Goal: Browse casually: Explore the website without a specific task or goal

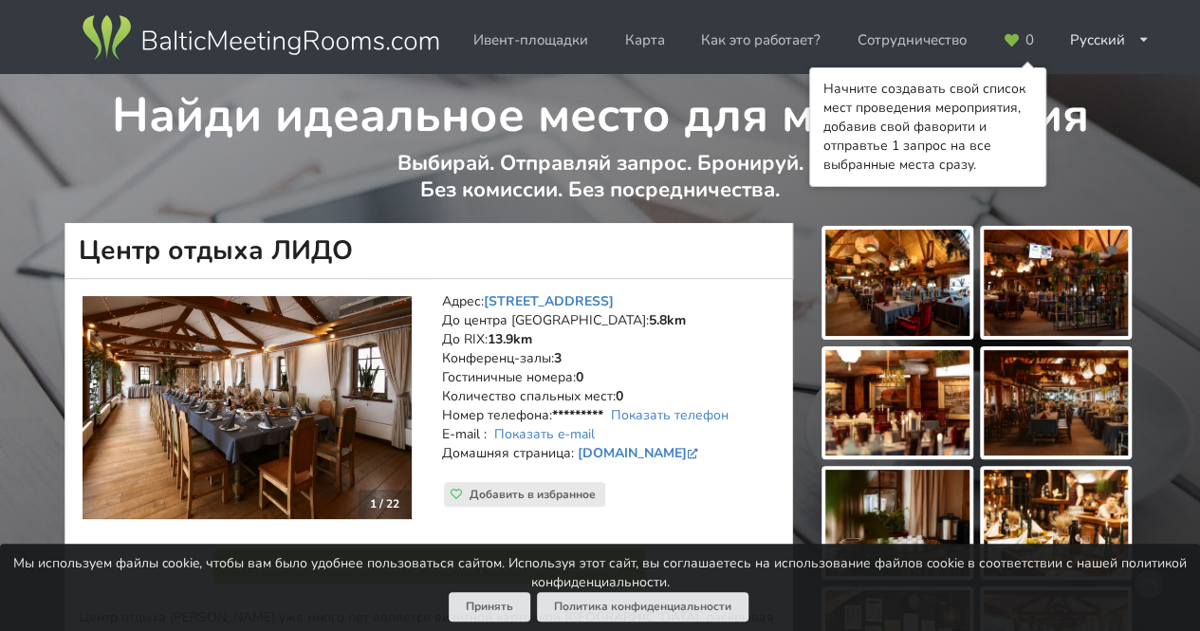
click at [346, 418] on img at bounding box center [247, 407] width 329 height 223
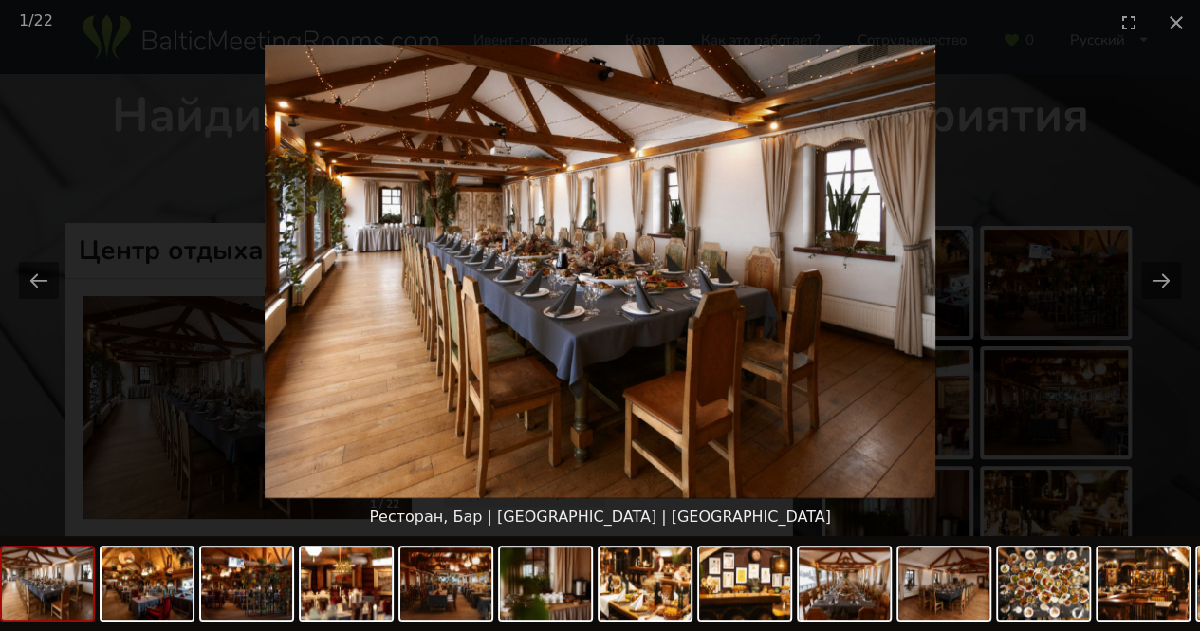
click at [820, 305] on img at bounding box center [600, 272] width 671 height 454
click at [876, 274] on img at bounding box center [599, 272] width 671 height 454
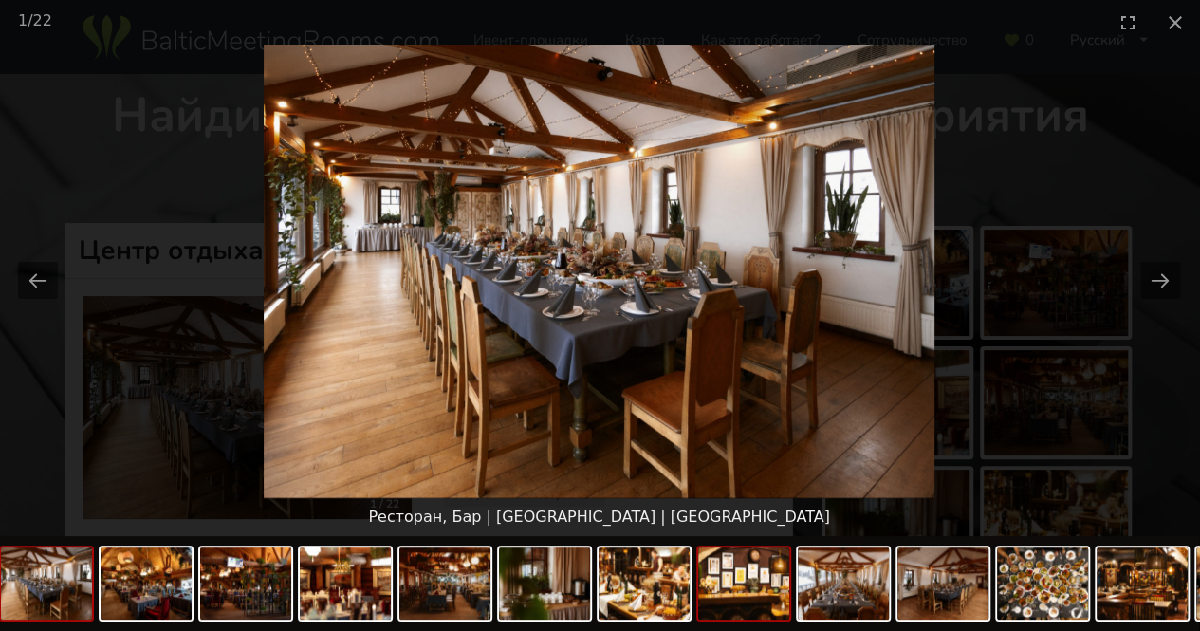
click at [736, 599] on img at bounding box center [743, 584] width 91 height 72
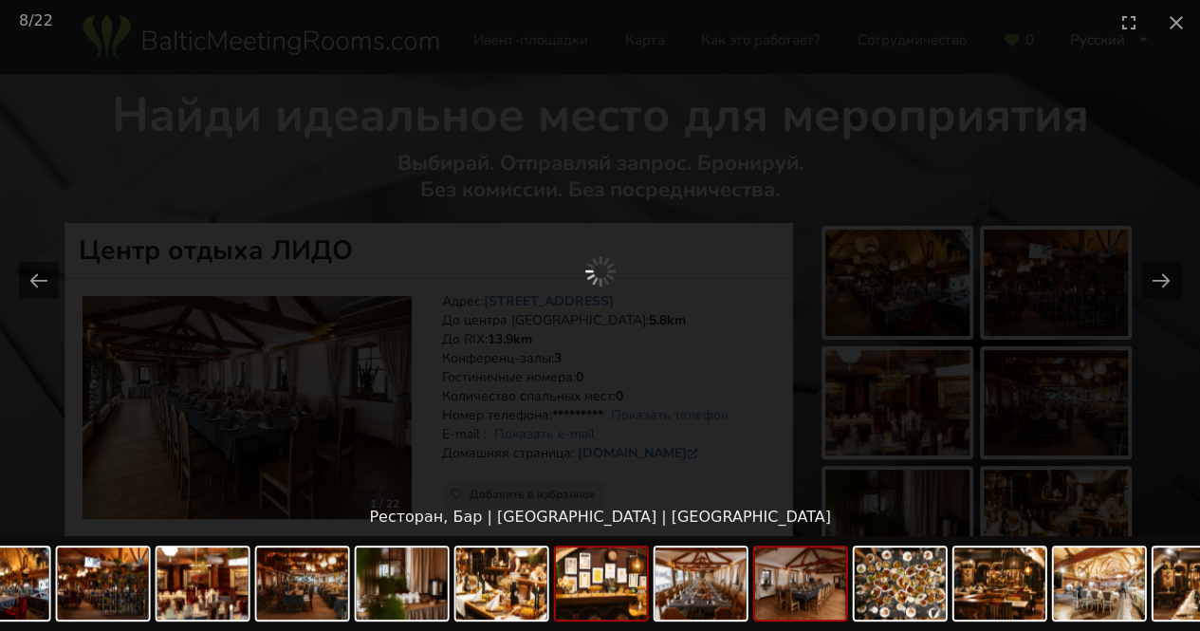
click at [829, 593] on img at bounding box center [800, 584] width 91 height 72
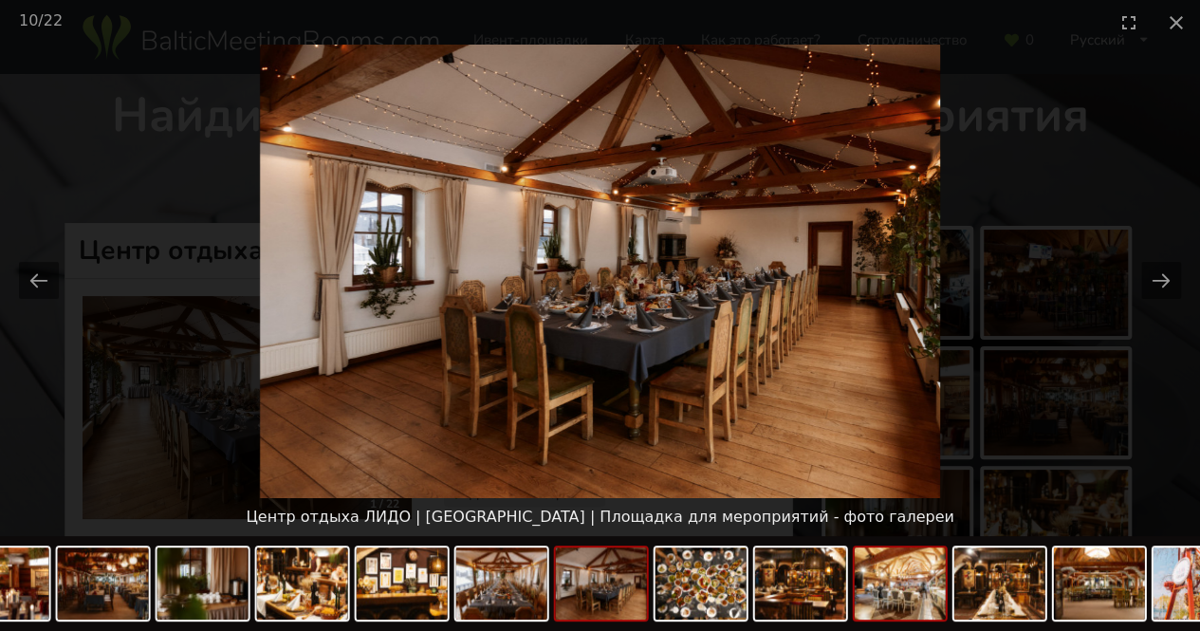
click at [884, 593] on img at bounding box center [900, 584] width 91 height 72
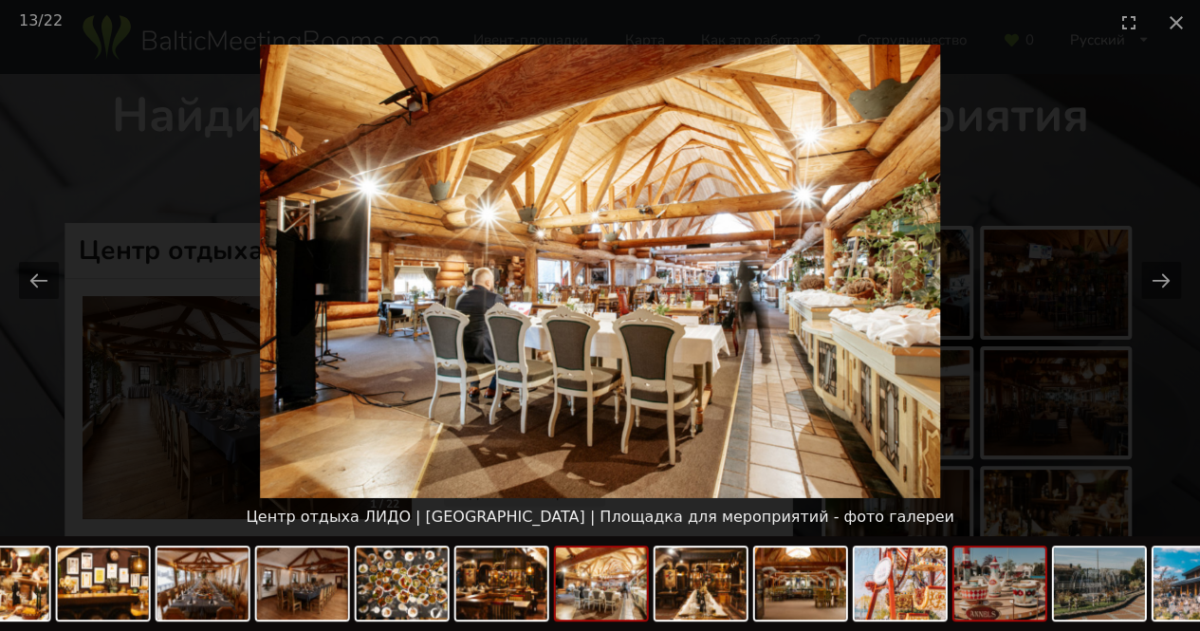
click at [970, 587] on img at bounding box center [1000, 584] width 91 height 72
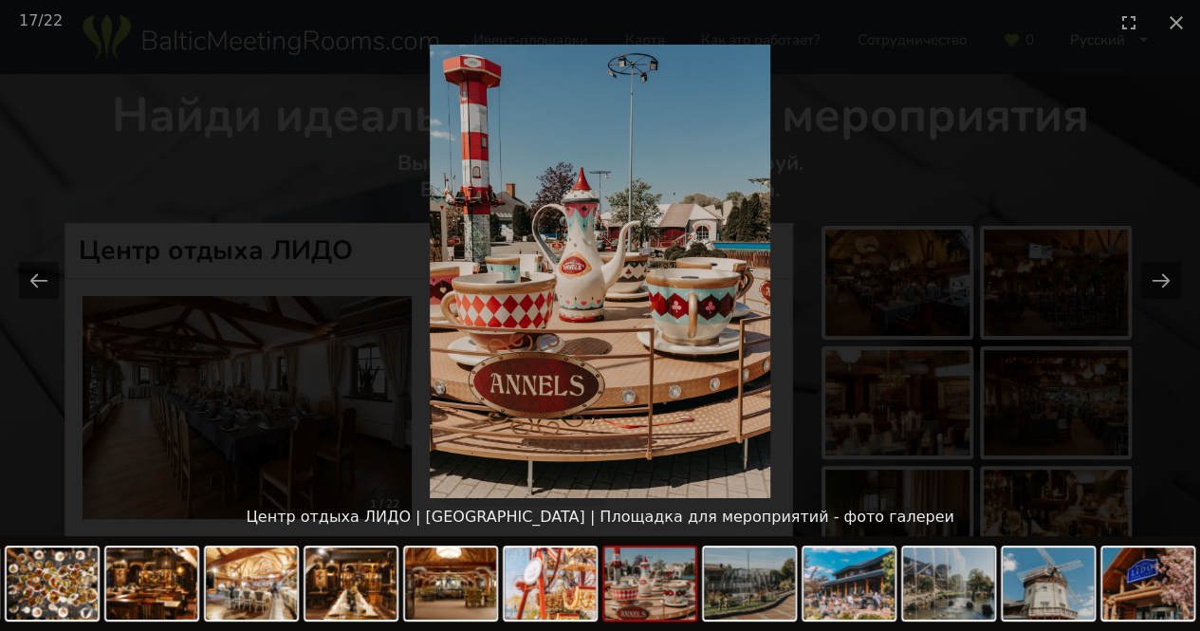
click at [1064, 577] on img at bounding box center [1048, 584] width 91 height 72
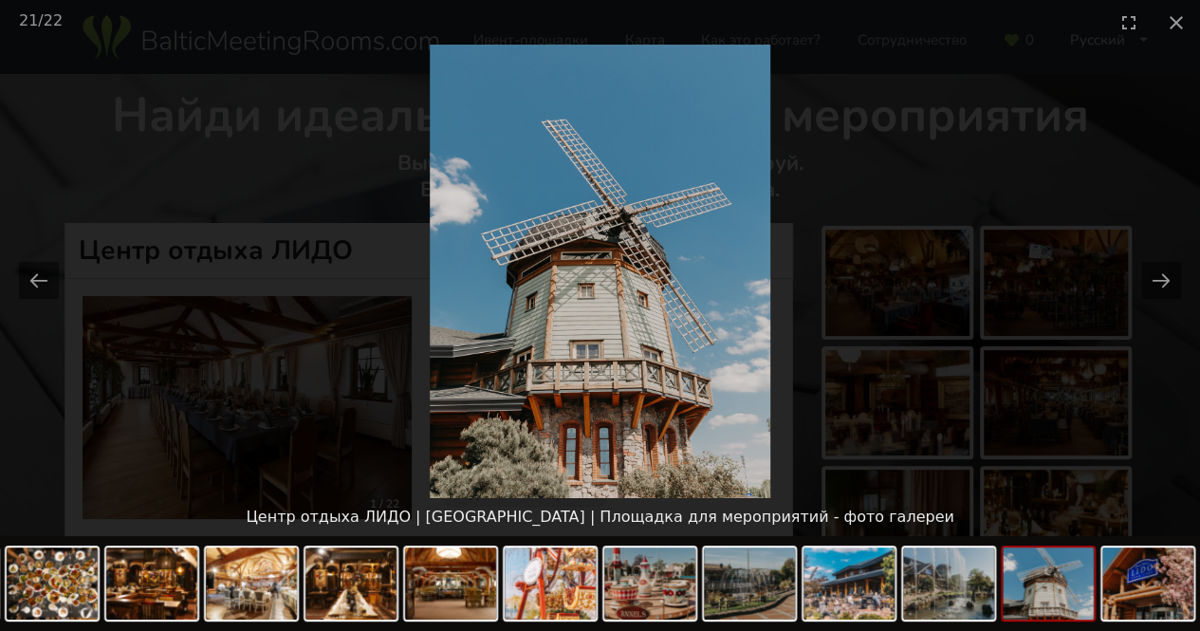
click at [1087, 603] on img at bounding box center [1048, 584] width 91 height 72
click at [1161, 593] on img at bounding box center [1148, 584] width 91 height 72
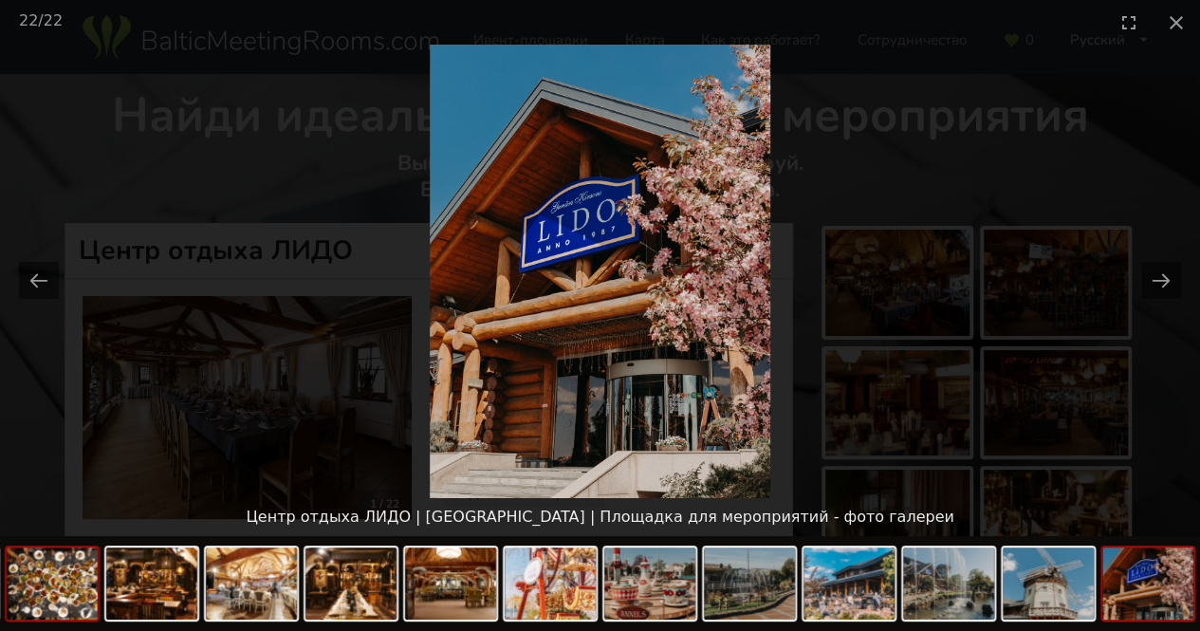
click at [36, 612] on img at bounding box center [52, 584] width 91 height 72
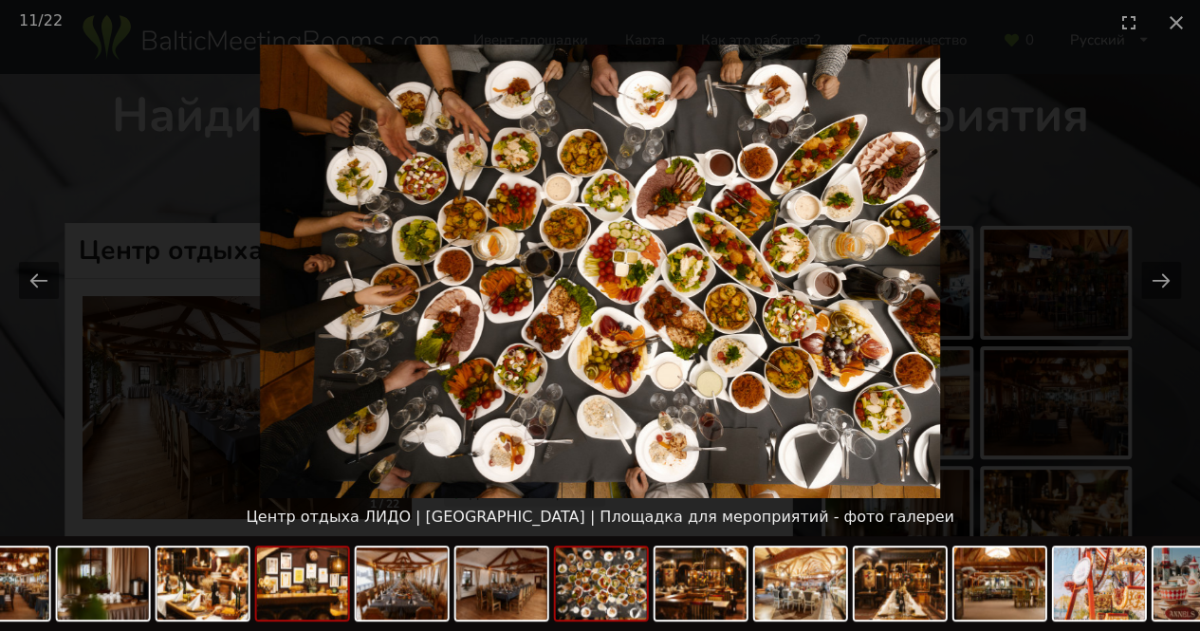
click at [288, 599] on img at bounding box center [302, 584] width 91 height 72
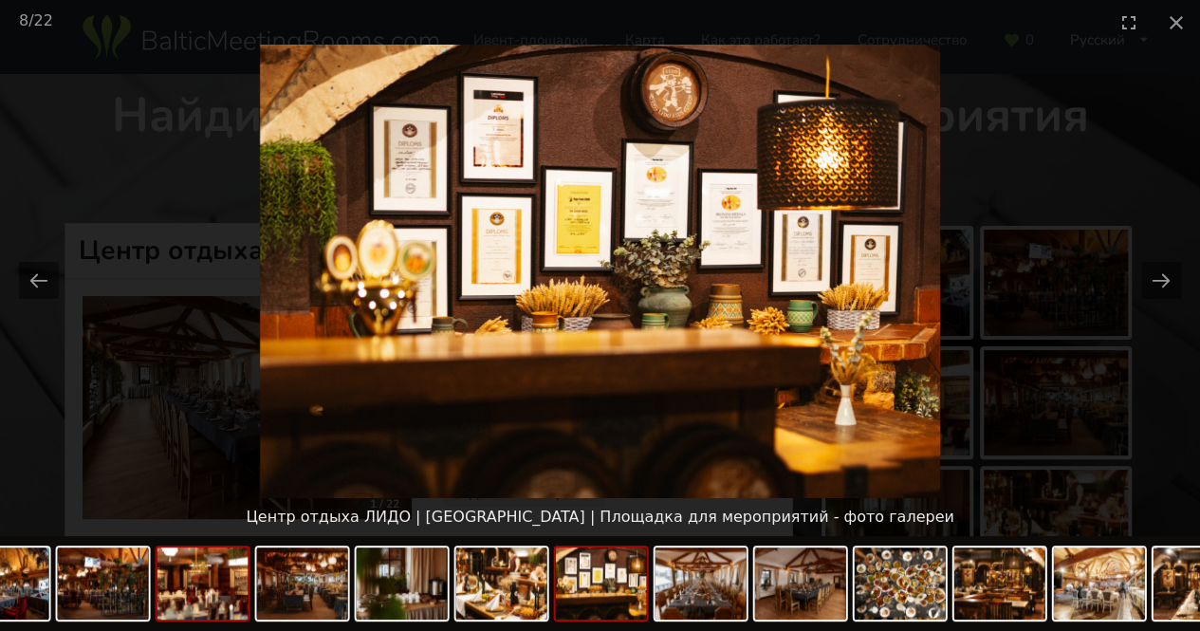
click at [239, 600] on img at bounding box center [203, 584] width 91 height 72
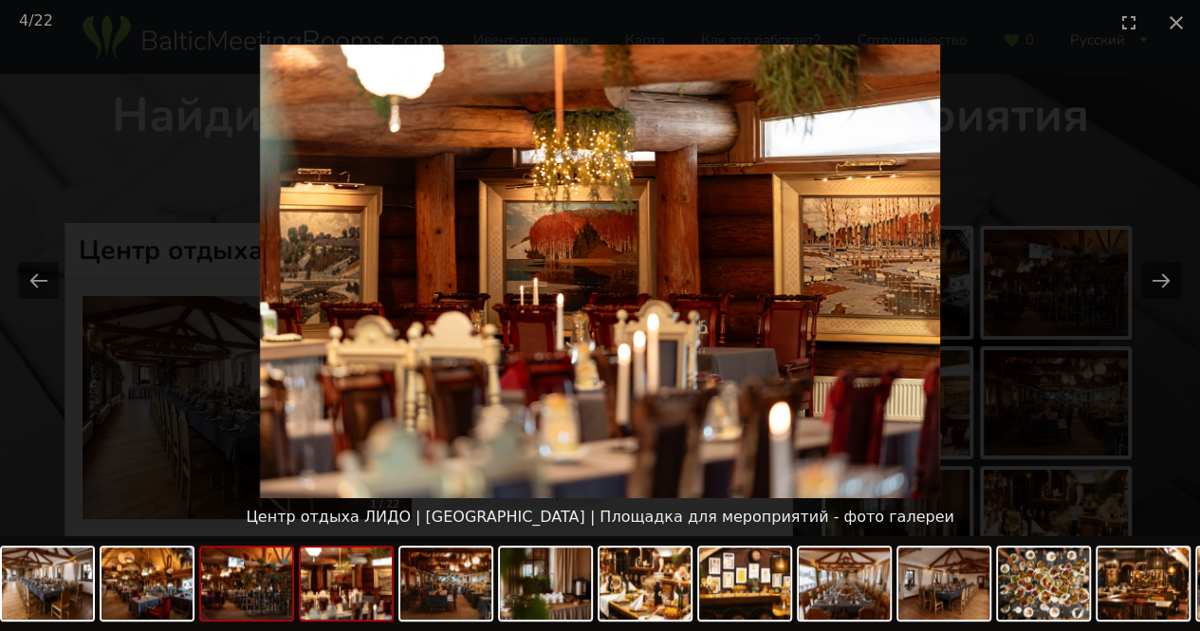
click at [211, 600] on img at bounding box center [246, 584] width 91 height 72
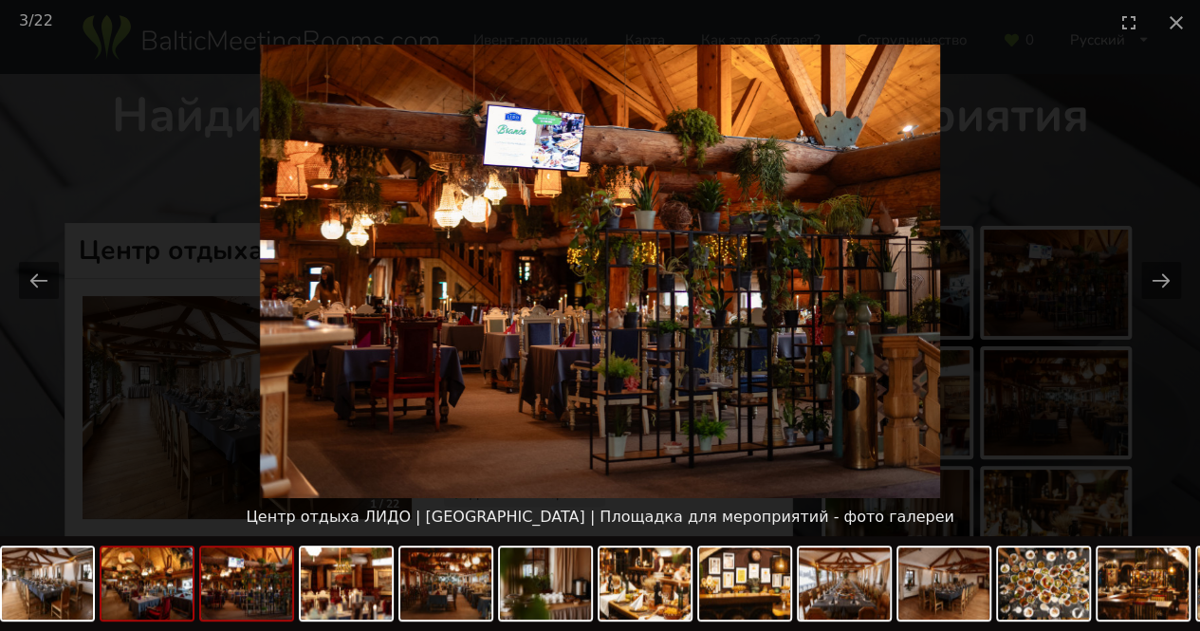
click at [161, 599] on img at bounding box center [147, 584] width 91 height 72
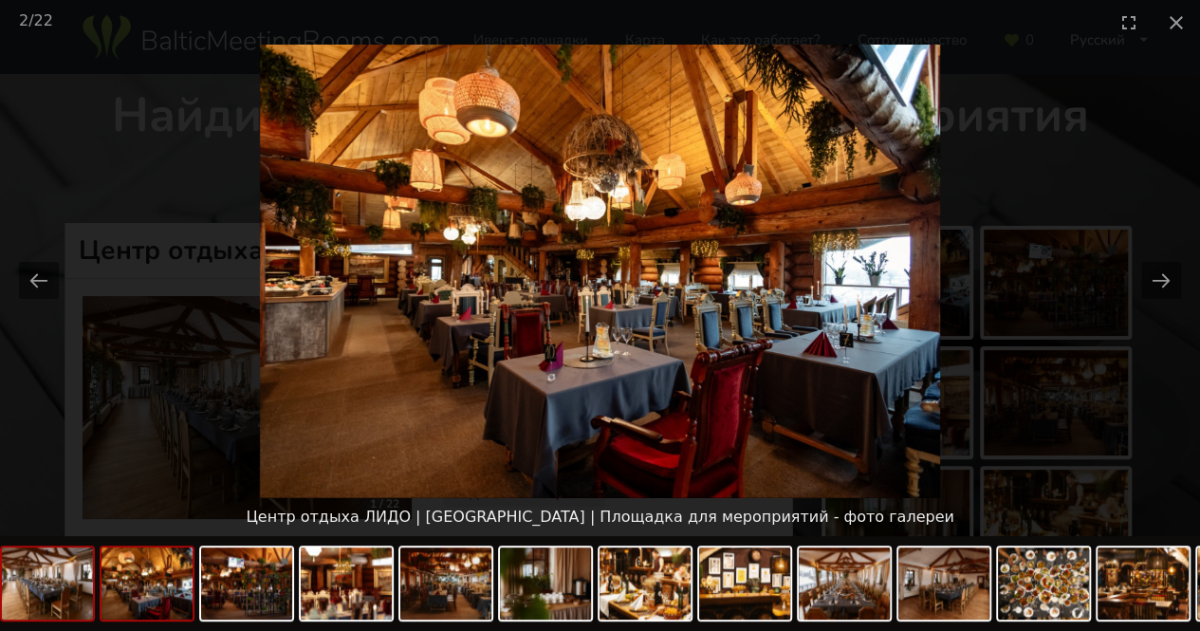
click at [68, 599] on img at bounding box center [47, 584] width 91 height 72
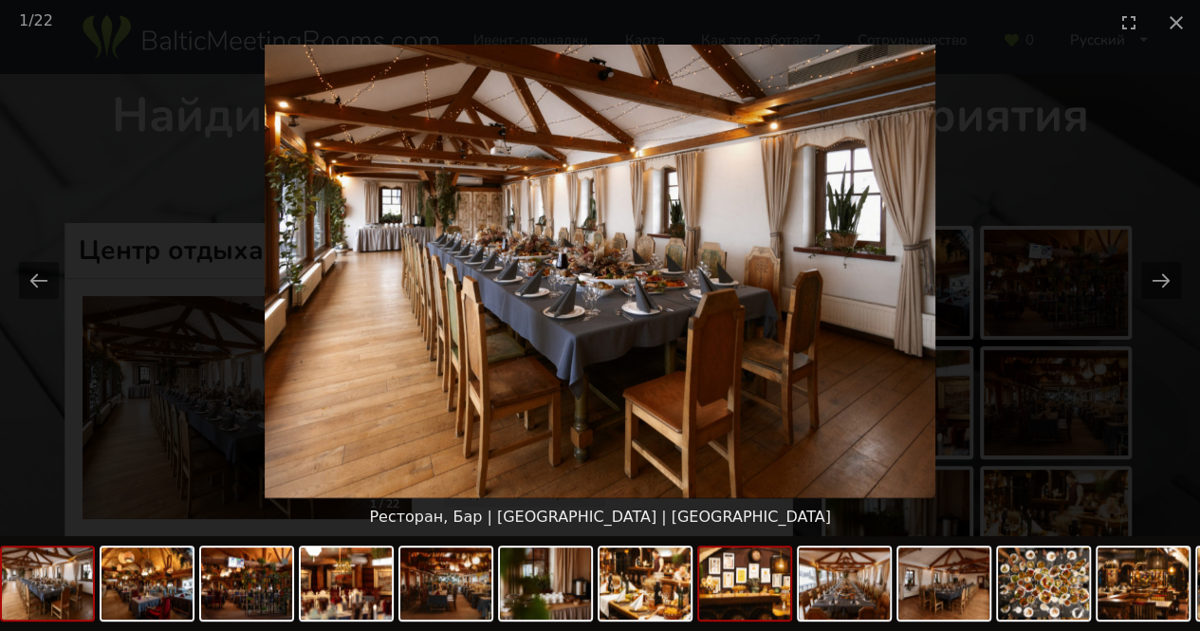
drag, startPoint x: 68, startPoint y: 599, endPoint x: 701, endPoint y: 588, distance: 633.0
click at [701, 588] on div at bounding box center [1096, 586] width 2192 height 100
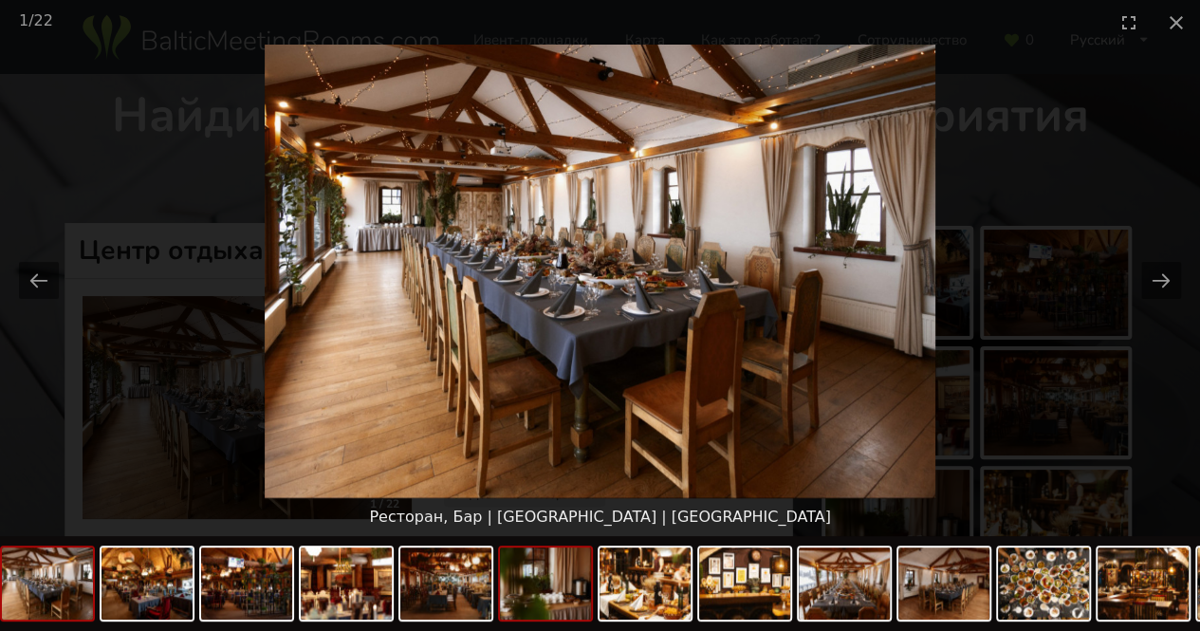
scroll to position [0, 1]
click at [501, 595] on div at bounding box center [544, 584] width 95 height 76
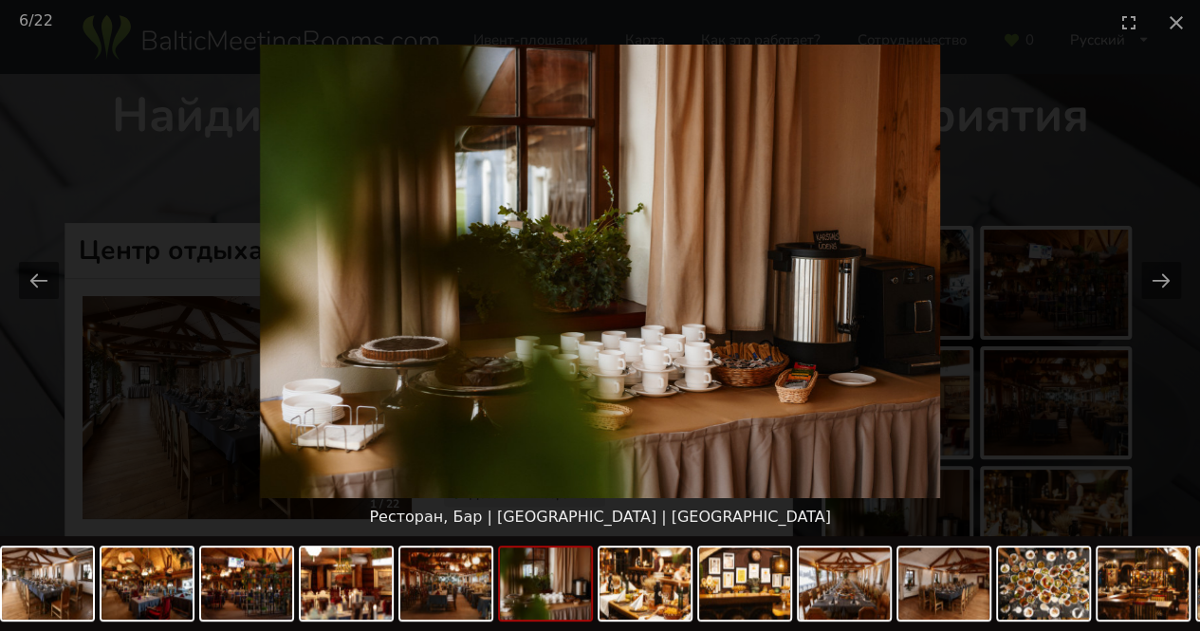
click at [568, 598] on img at bounding box center [545, 584] width 91 height 72
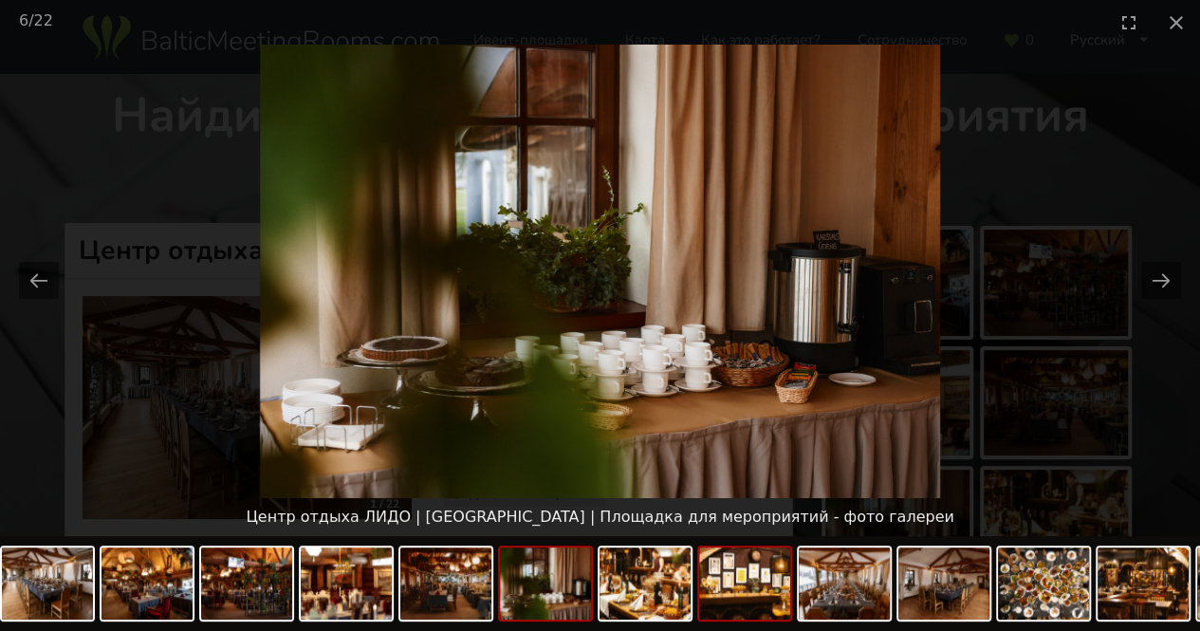
drag, startPoint x: 660, startPoint y: 599, endPoint x: 709, endPoint y: 599, distance: 48.4
click at [661, 599] on img at bounding box center [645, 584] width 91 height 72
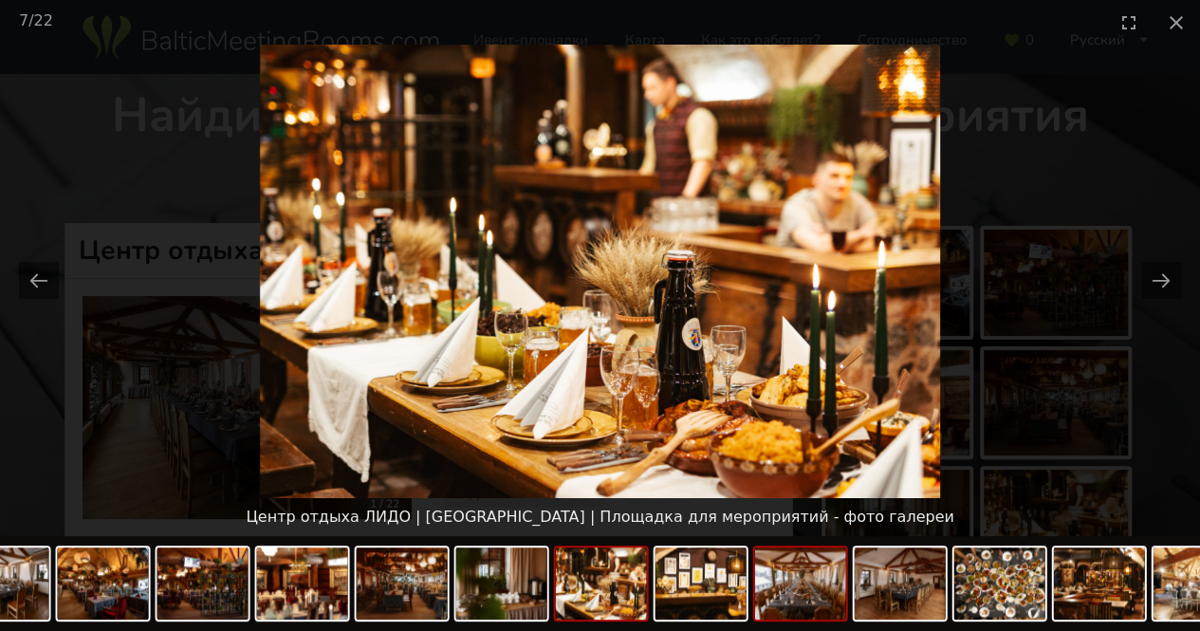
drag, startPoint x: 792, startPoint y: 602, endPoint x: 813, endPoint y: 604, distance: 21.1
click at [794, 604] on img at bounding box center [800, 584] width 91 height 72
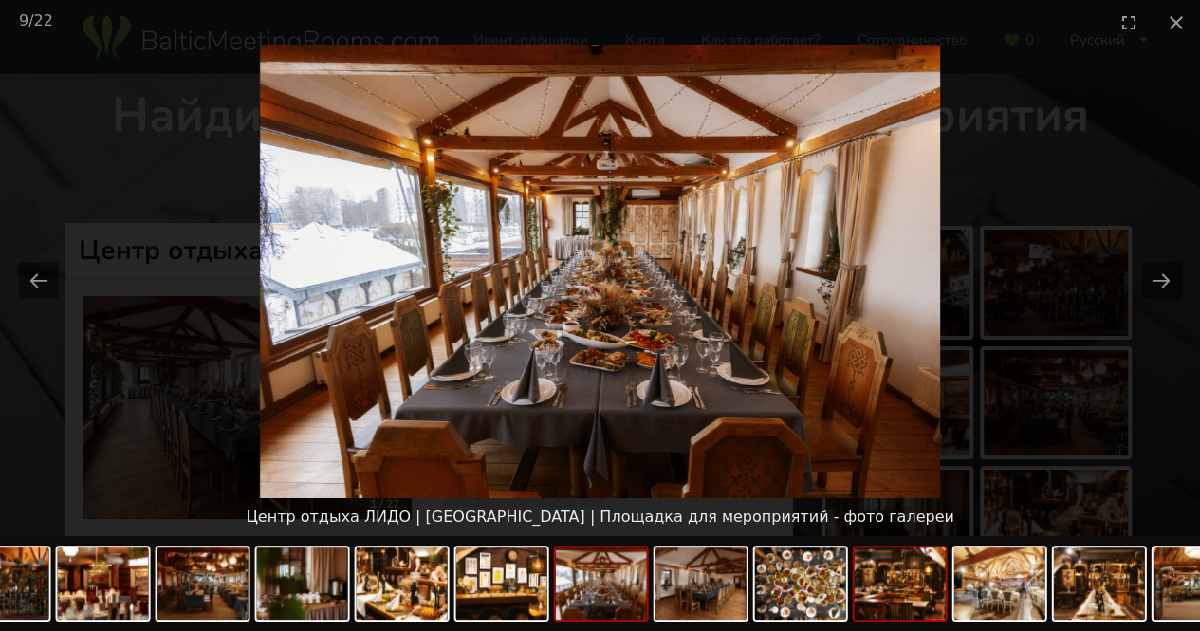
click at [889, 604] on img at bounding box center [900, 584] width 91 height 72
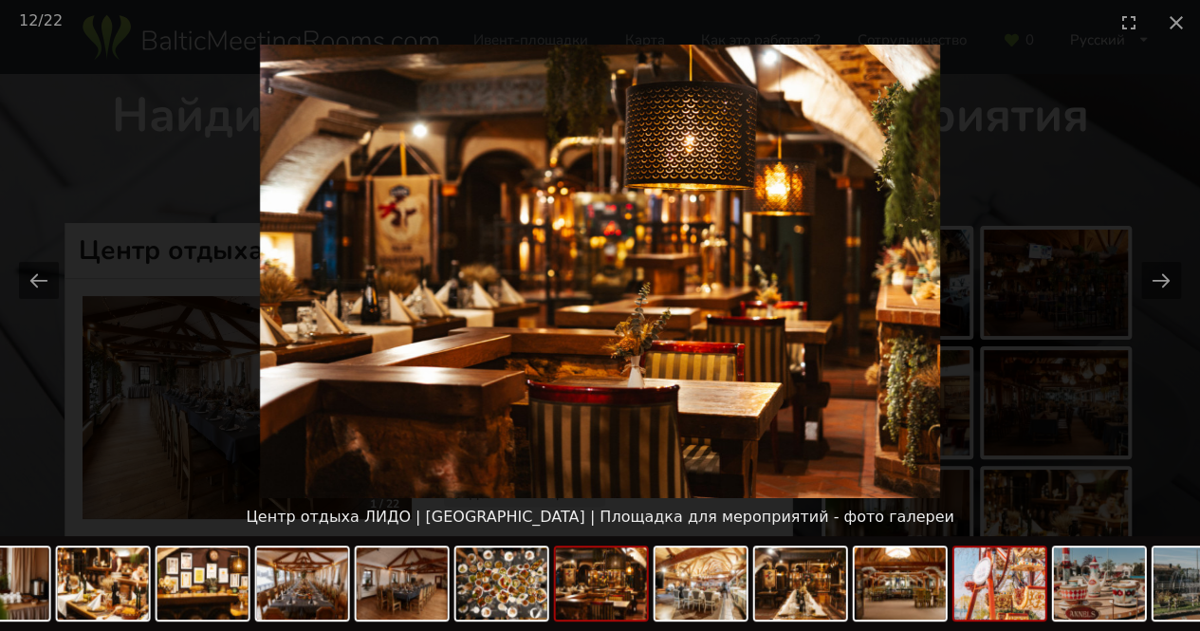
click at [957, 599] on img at bounding box center [1000, 584] width 91 height 72
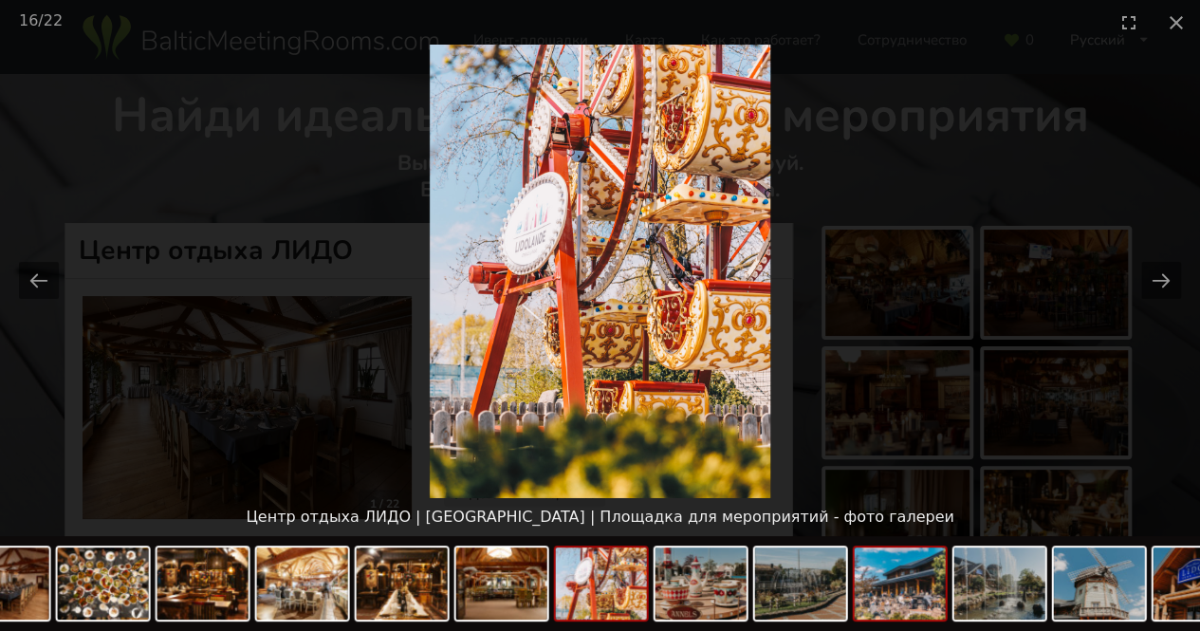
click at [892, 592] on img at bounding box center [900, 584] width 91 height 72
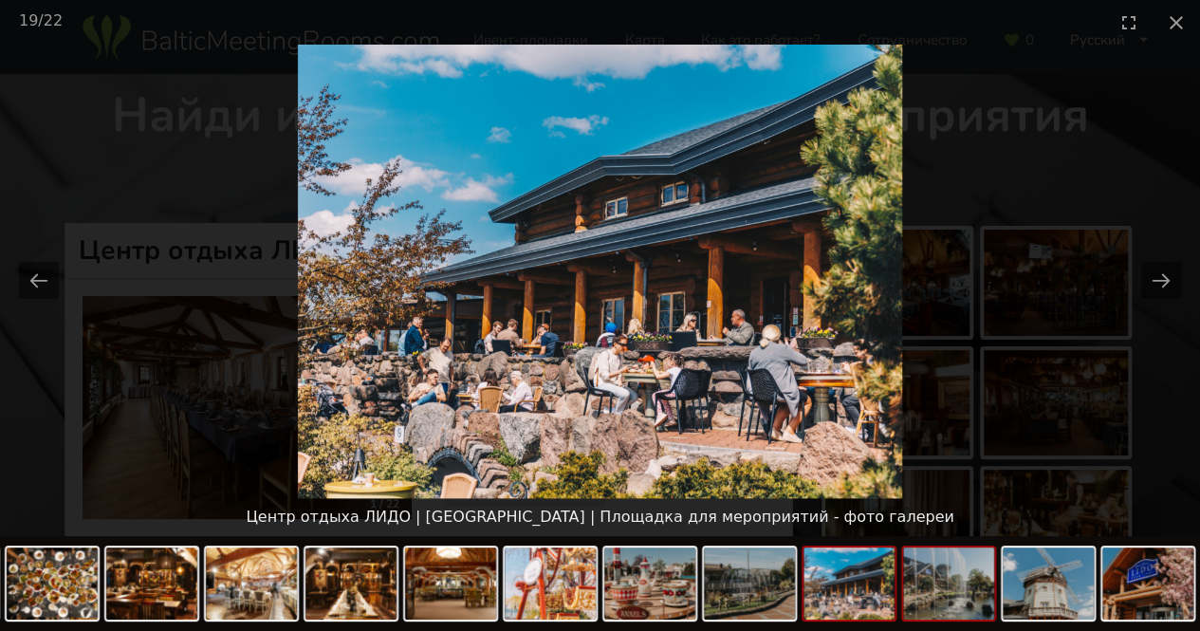
click at [974, 599] on img at bounding box center [948, 584] width 91 height 72
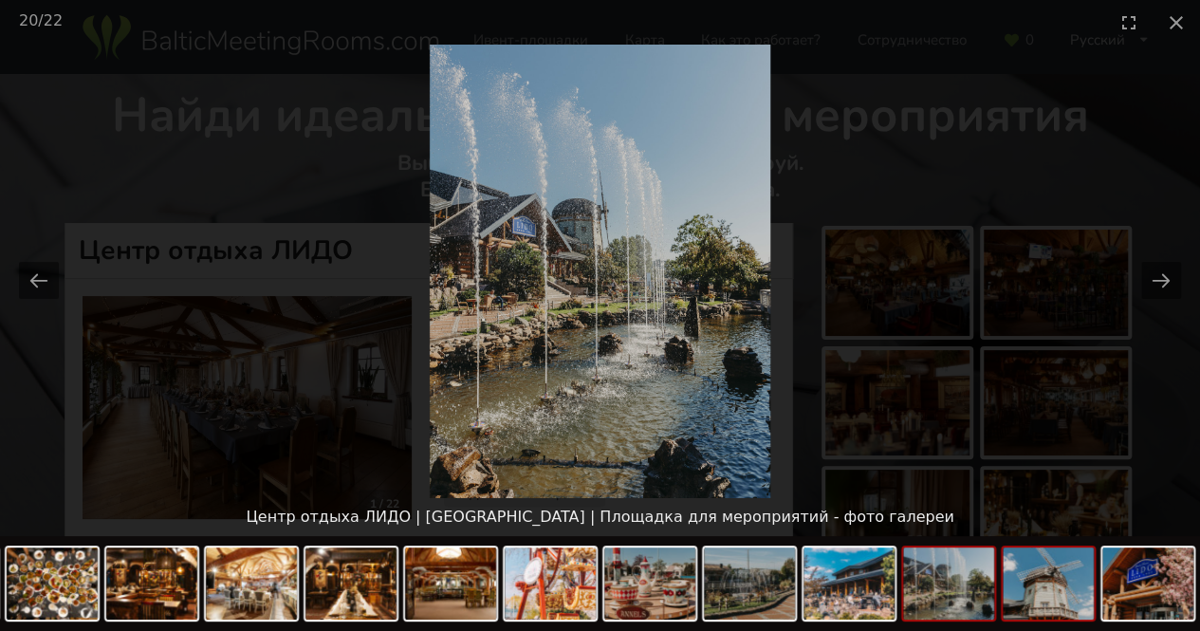
click at [1058, 601] on img at bounding box center [1048, 584] width 91 height 72
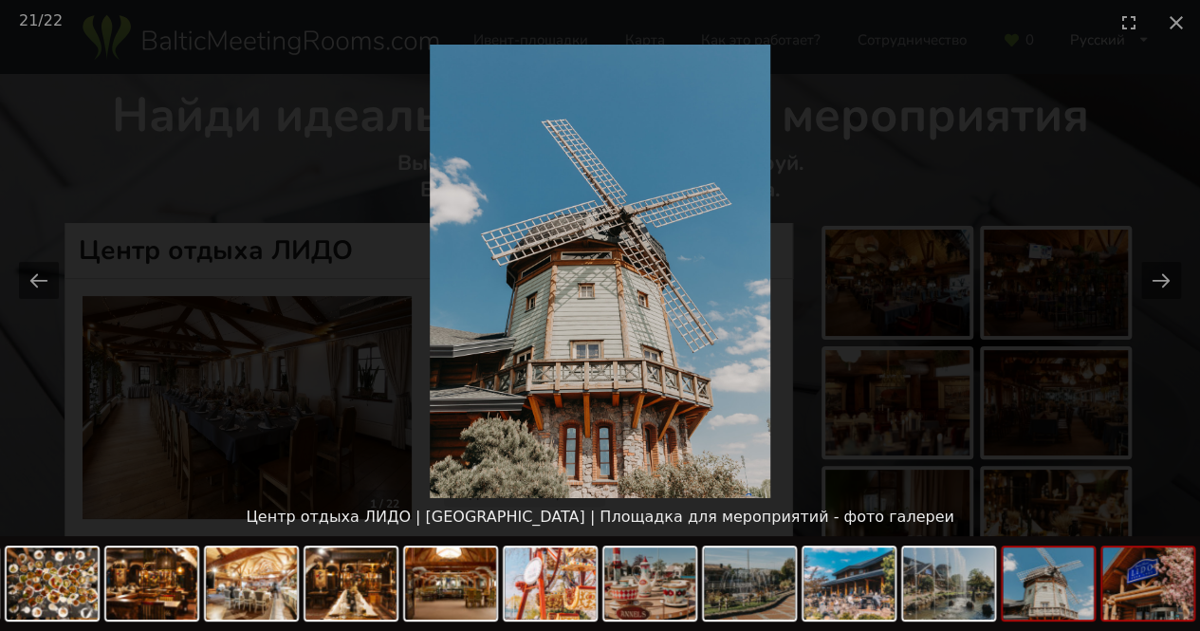
click at [1157, 601] on img at bounding box center [1148, 584] width 91 height 72
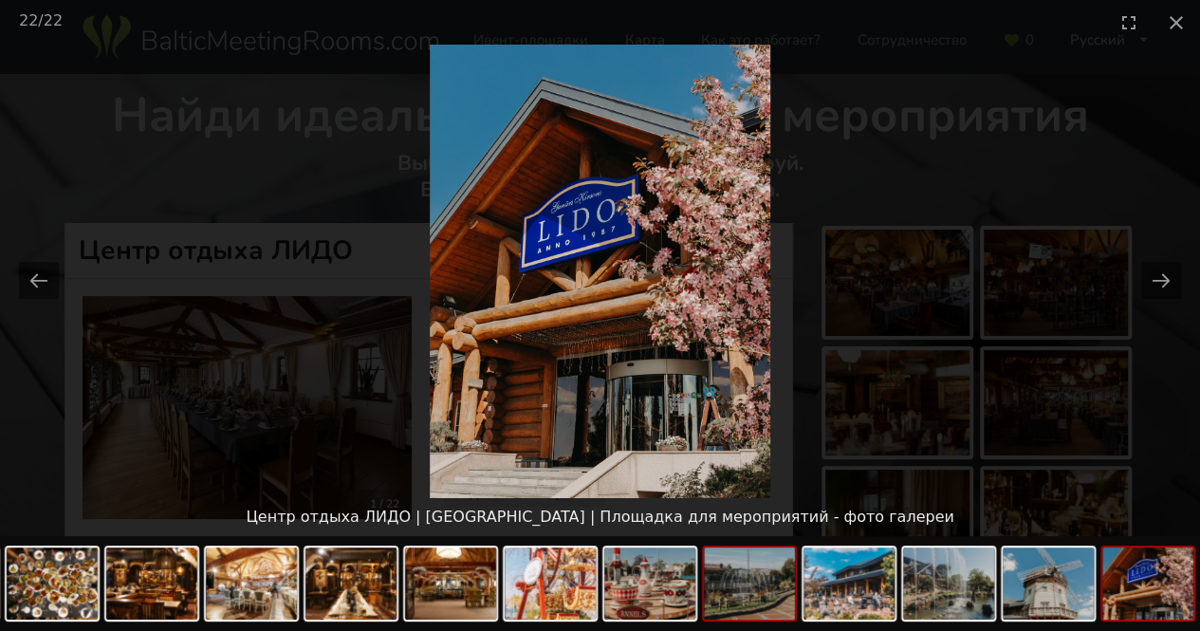
drag, startPoint x: 1155, startPoint y: 601, endPoint x: 781, endPoint y: 587, distance: 374.1
click at [788, 587] on div at bounding box center [104, 586] width 2192 height 100
